Goal: Find contact information: Find contact information

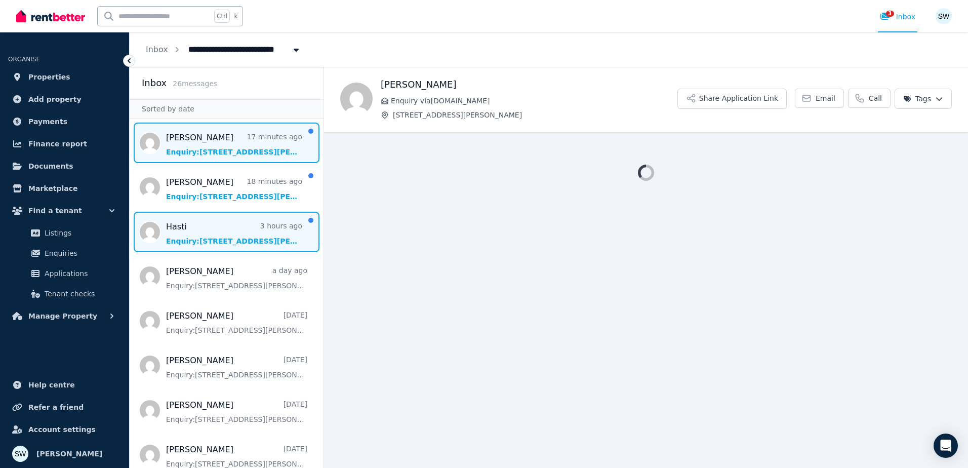
click at [245, 226] on span "Message list" at bounding box center [227, 232] width 194 height 40
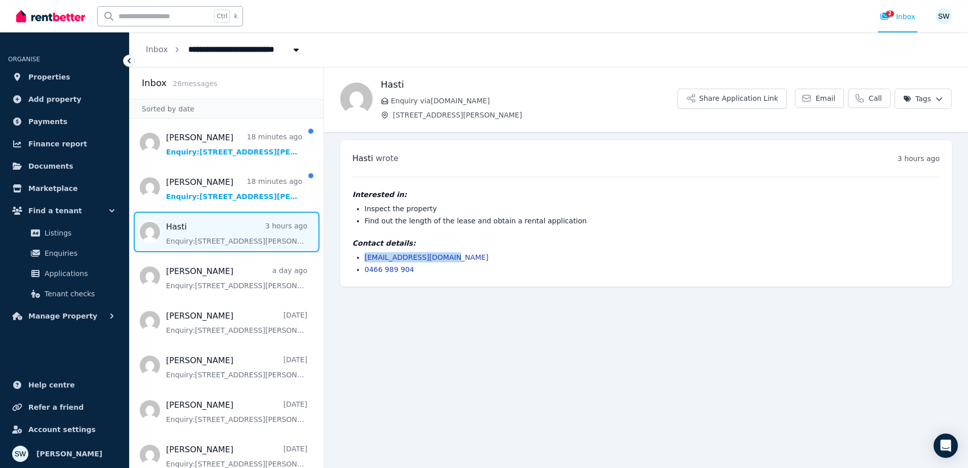
drag, startPoint x: 448, startPoint y: 257, endPoint x: 364, endPoint y: 261, distance: 84.1
click at [364, 261] on li "[EMAIL_ADDRESS][DOMAIN_NAME]" at bounding box center [651, 257] width 575 height 10
drag, startPoint x: 364, startPoint y: 261, endPoint x: 425, endPoint y: 271, distance: 61.1
click at [425, 271] on li "0466 989 904" at bounding box center [651, 269] width 575 height 10
drag, startPoint x: 443, startPoint y: 261, endPoint x: 363, endPoint y: 259, distance: 80.5
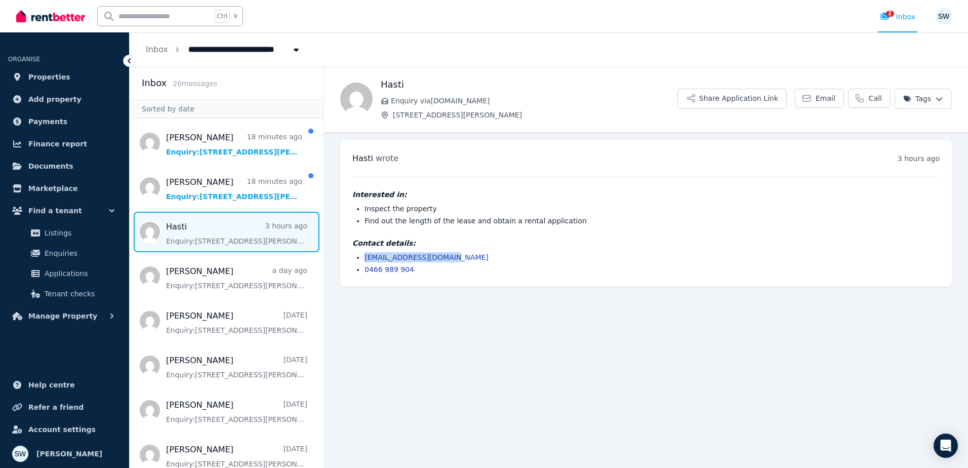
click at [363, 259] on ul "[EMAIL_ADDRESS][DOMAIN_NAME] 0466 989 904" at bounding box center [645, 263] width 587 height 22
drag, startPoint x: 363, startPoint y: 259, endPoint x: 376, endPoint y: 259, distance: 13.2
drag, startPoint x: 463, startPoint y: 254, endPoint x: 461, endPoint y: 260, distance: 6.4
click at [464, 254] on li "[EMAIL_ADDRESS][DOMAIN_NAME]" at bounding box center [651, 257] width 575 height 10
drag, startPoint x: 454, startPoint y: 264, endPoint x: 376, endPoint y: 261, distance: 78.5
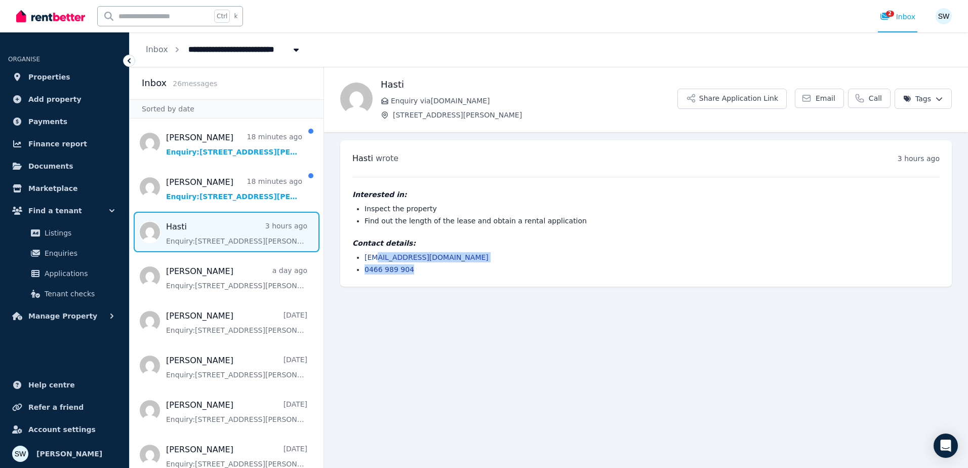
click at [376, 261] on ul "[EMAIL_ADDRESS][DOMAIN_NAME] 0466 989 904" at bounding box center [645, 263] width 587 height 22
drag, startPoint x: 376, startPoint y: 261, endPoint x: 457, endPoint y: 275, distance: 82.8
click at [464, 280] on div "[PERSON_NAME] wrote 3 hours ago 1:06 pm [DATE][DATE] Interested in: Inspect the…" at bounding box center [645, 213] width 611 height 146
drag, startPoint x: 440, startPoint y: 257, endPoint x: 354, endPoint y: 257, distance: 86.0
click at [354, 257] on ul "[EMAIL_ADDRESS][DOMAIN_NAME] 0466 989 904" at bounding box center [645, 263] width 587 height 22
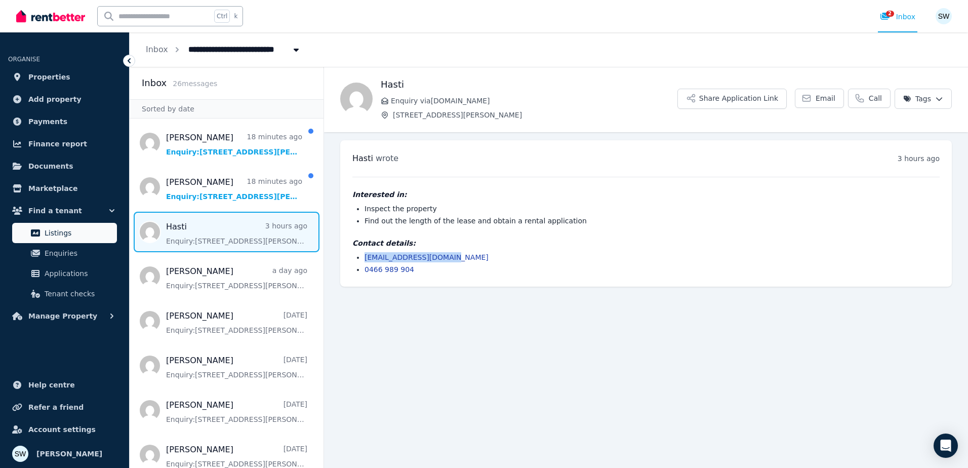
copy link "[EMAIL_ADDRESS][DOMAIN_NAME]"
click at [448, 318] on main "Back Hasti Enquiry via [DOMAIN_NAME] [STREET_ADDRESS][PERSON_NAME] Share Applic…" at bounding box center [646, 267] width 644 height 401
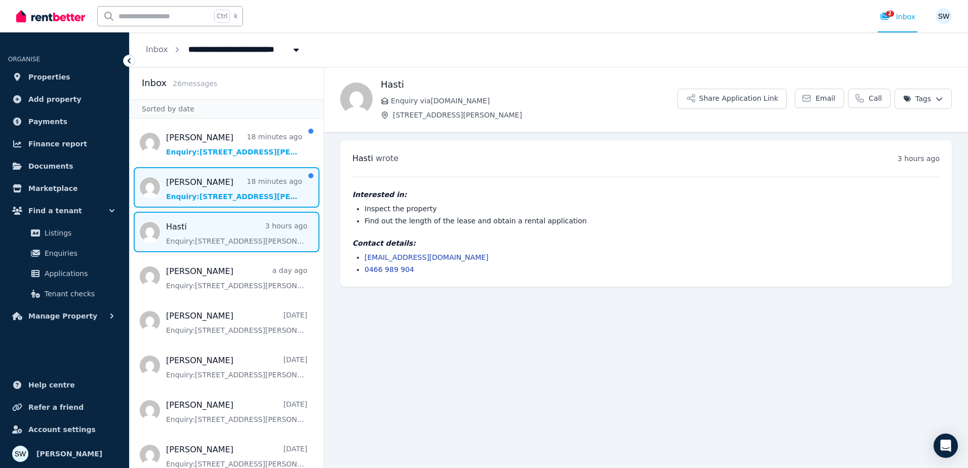
click at [233, 187] on span "Message list" at bounding box center [227, 187] width 194 height 40
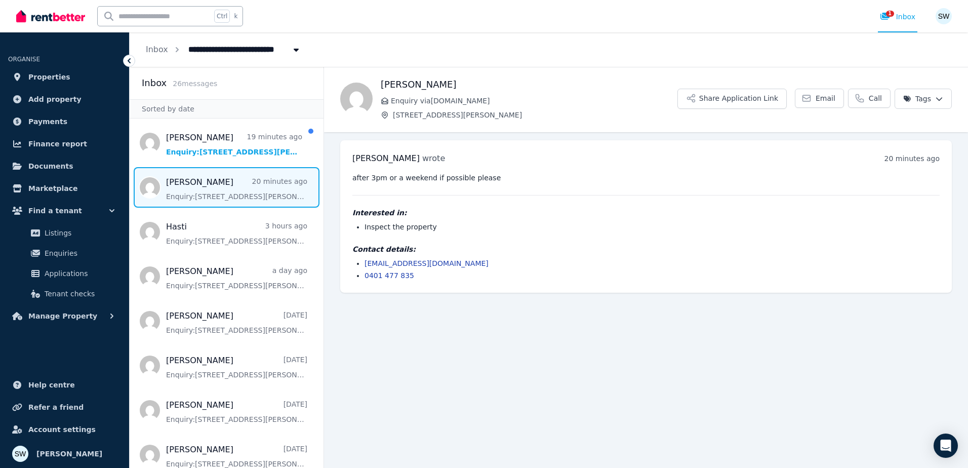
drag, startPoint x: 582, startPoint y: 244, endPoint x: 572, endPoint y: 244, distance: 10.1
click at [575, 244] on h4 "Contact details:" at bounding box center [645, 249] width 587 height 10
drag, startPoint x: 441, startPoint y: 257, endPoint x: 364, endPoint y: 261, distance: 76.5
click at [364, 261] on div "Contact details: [EMAIL_ADDRESS][DOMAIN_NAME] 0401 477 835" at bounding box center [645, 262] width 587 height 36
copy link "[EMAIL_ADDRESS][DOMAIN_NAME]"
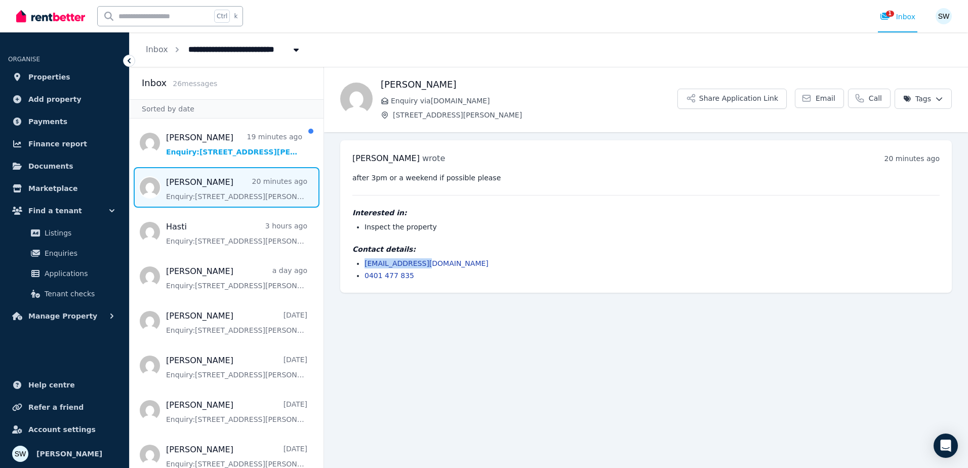
click at [608, 266] on li "[EMAIL_ADDRESS][DOMAIN_NAME]" at bounding box center [651, 263] width 575 height 10
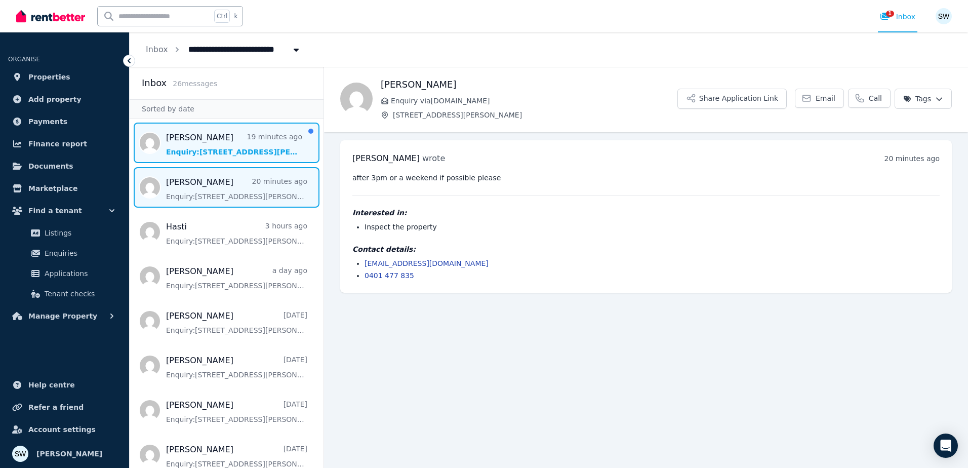
click at [214, 157] on span "Message list" at bounding box center [227, 142] width 194 height 40
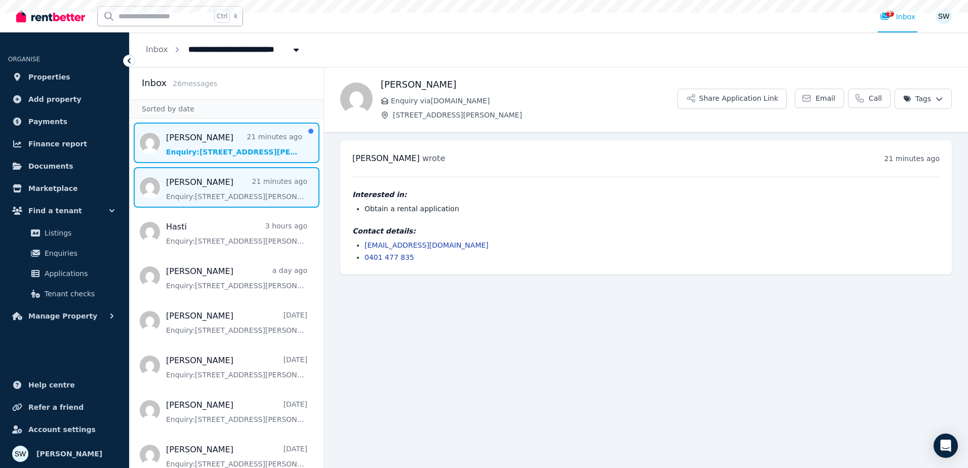
click at [215, 200] on span "Message list" at bounding box center [227, 187] width 194 height 40
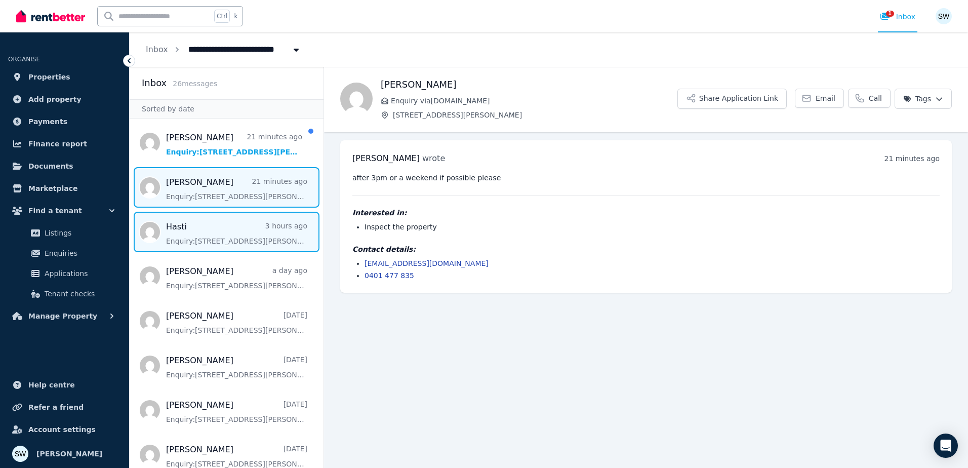
click at [225, 233] on span "Message list" at bounding box center [227, 232] width 194 height 40
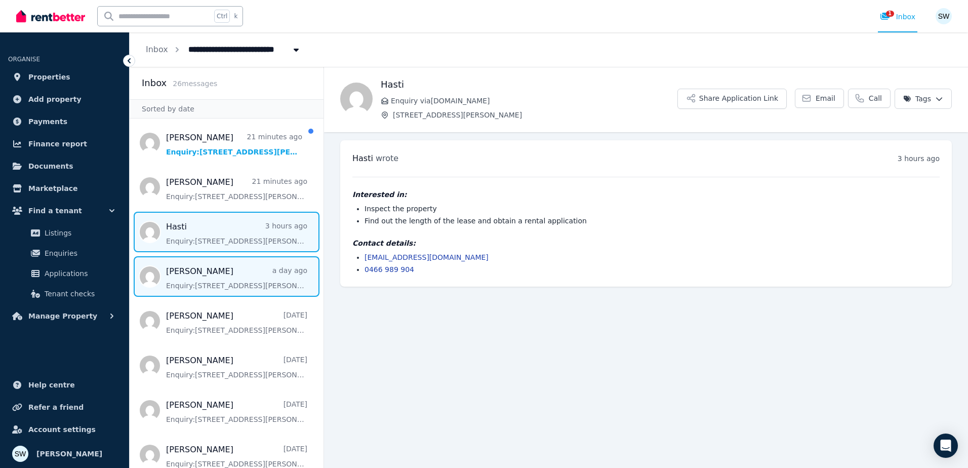
click at [215, 282] on span "Message list" at bounding box center [227, 276] width 194 height 40
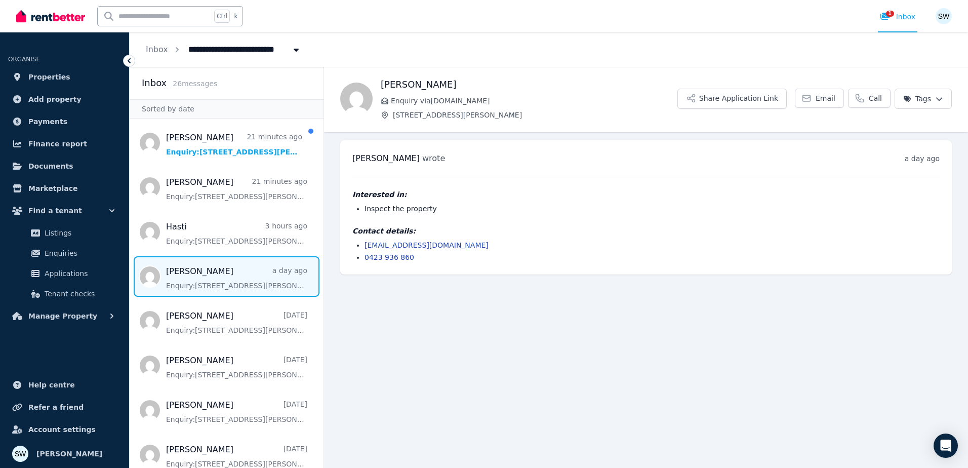
click at [464, 243] on li "[EMAIL_ADDRESS][DOMAIN_NAME]" at bounding box center [651, 245] width 575 height 10
drag, startPoint x: 466, startPoint y: 241, endPoint x: 357, endPoint y: 245, distance: 108.9
click at [364, 245] on li "[EMAIL_ADDRESS][DOMAIN_NAME]" at bounding box center [651, 245] width 575 height 10
copy link "[EMAIL_ADDRESS][DOMAIN_NAME]"
click at [453, 318] on main "Back [PERSON_NAME] Enquiry via [DOMAIN_NAME] [STREET_ADDRESS][PERSON_NAME] Shar…" at bounding box center [646, 267] width 644 height 401
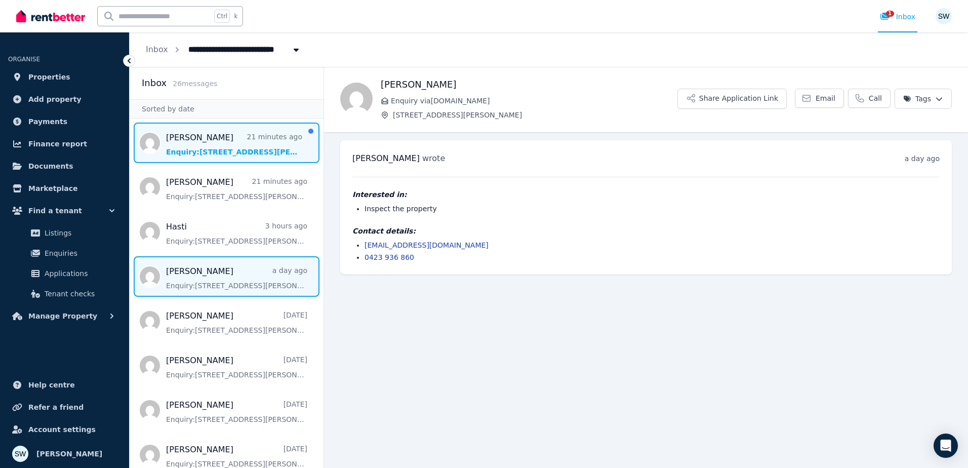
click at [226, 140] on span "Message list" at bounding box center [227, 142] width 194 height 40
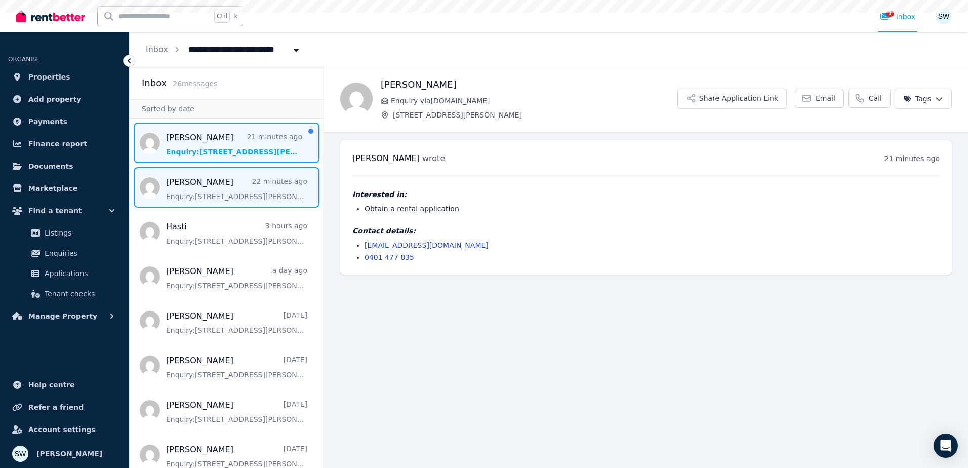
click at [228, 180] on span "Message list" at bounding box center [227, 187] width 194 height 40
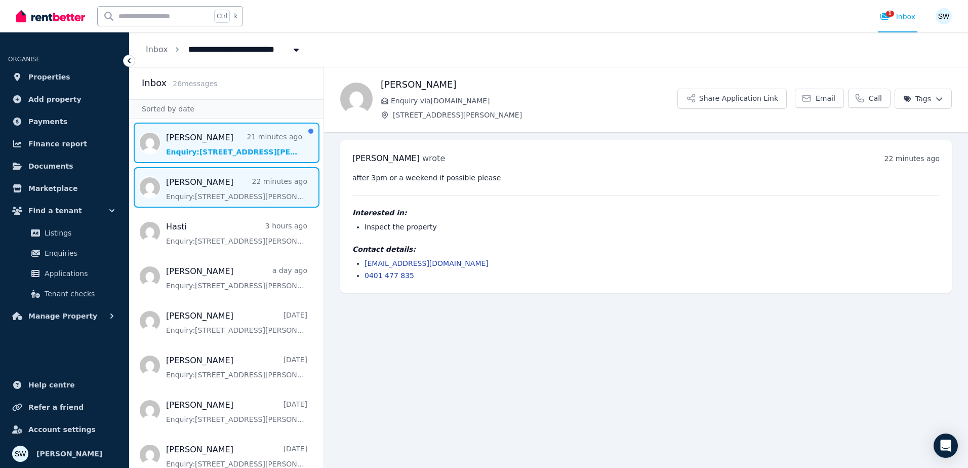
click at [230, 149] on span "Message list" at bounding box center [227, 142] width 194 height 40
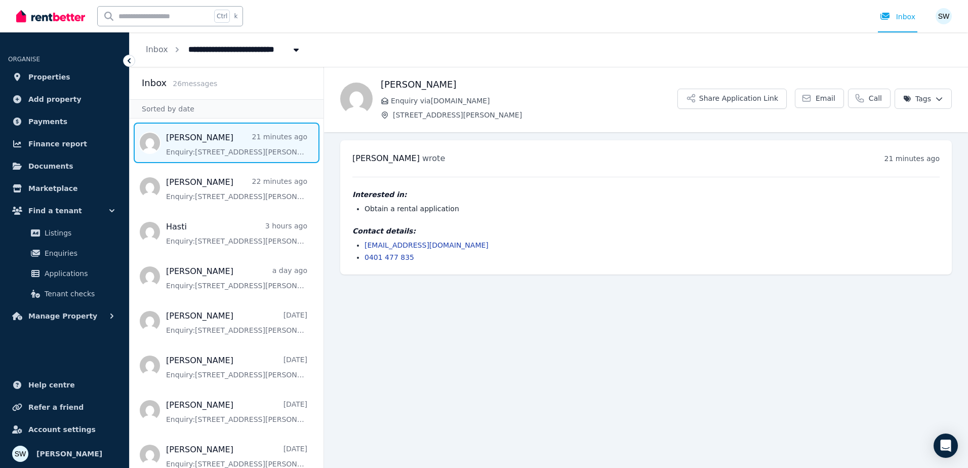
click at [406, 386] on main "Back [PERSON_NAME] Enquiry via [DOMAIN_NAME] [STREET_ADDRESS][PERSON_NAME] Shar…" at bounding box center [646, 267] width 644 height 401
